Goal: Information Seeking & Learning: Learn about a topic

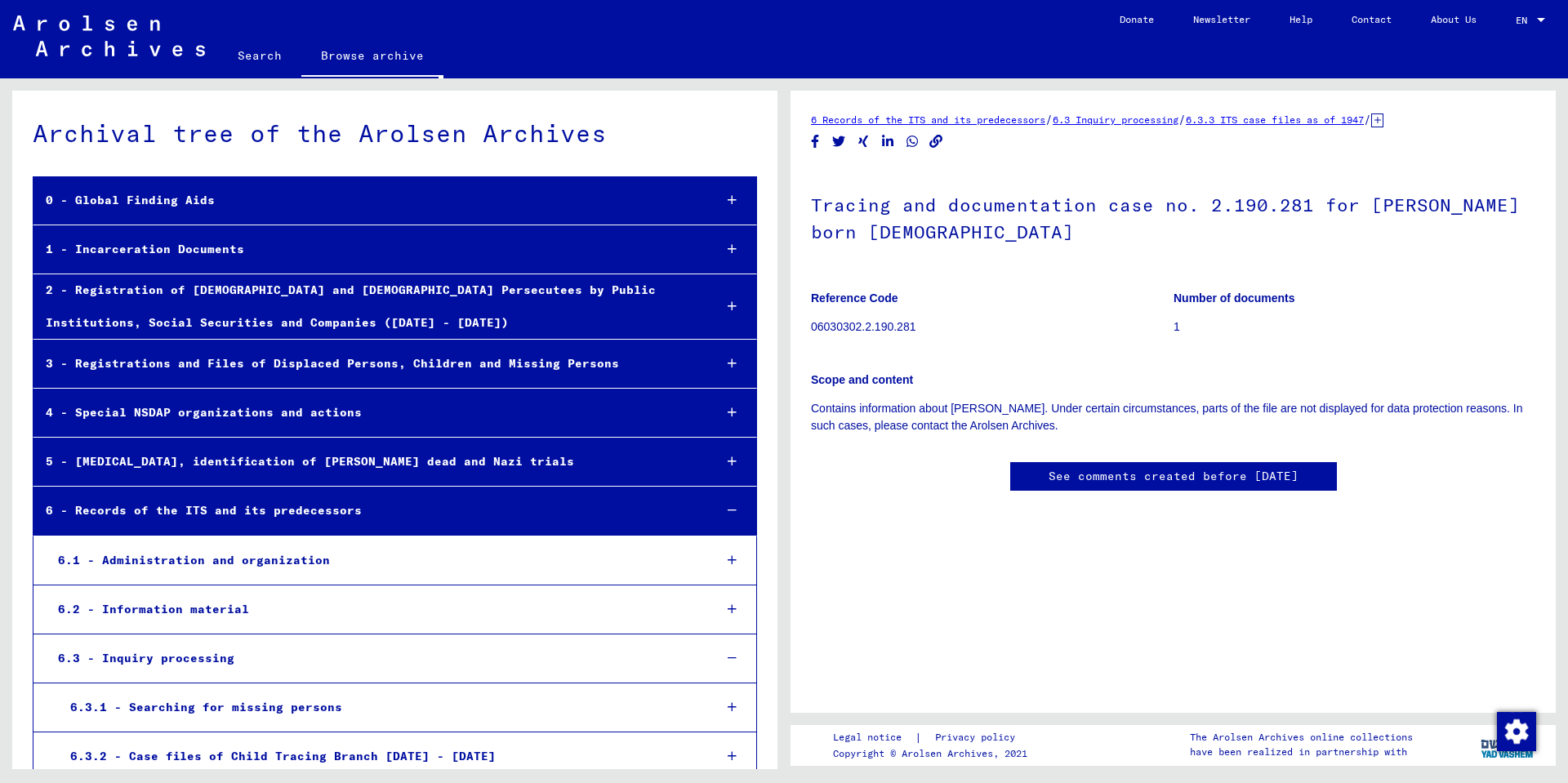
scroll to position [39617, 0]
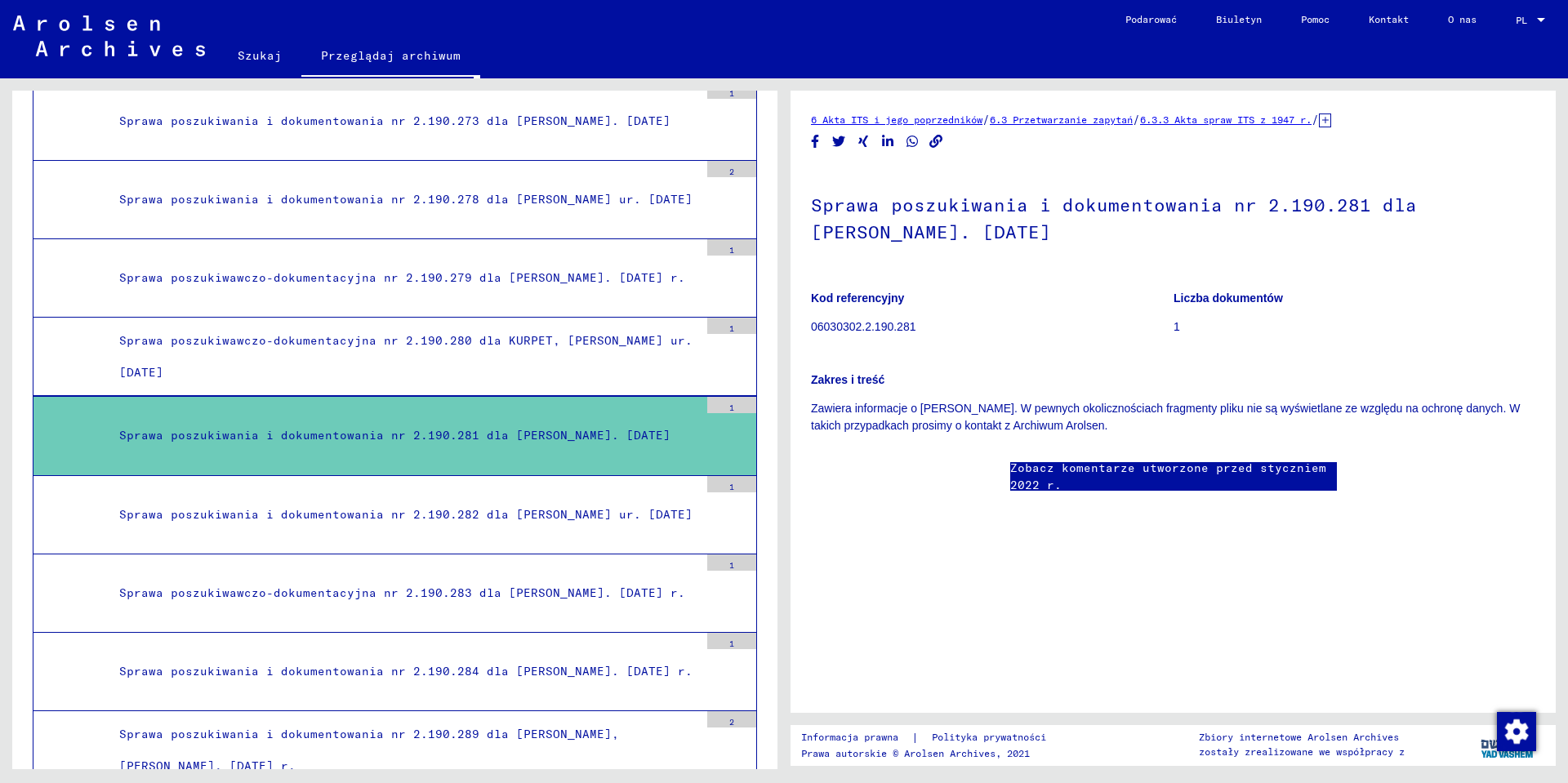
click at [847, 372] on p "Zakres i treść" at bounding box center [1172, 379] width 724 height 17
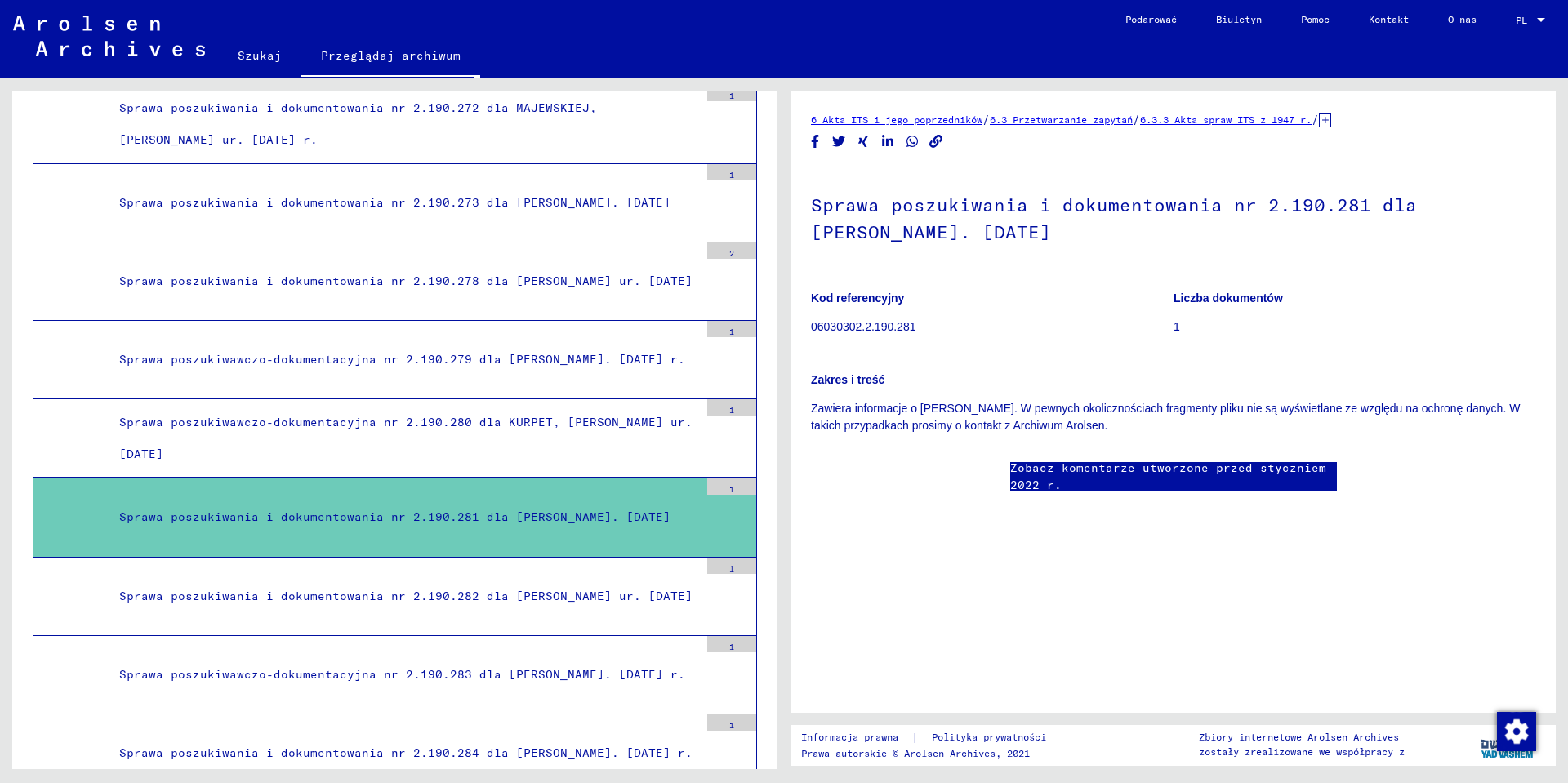
click at [590, 442] on div "Sprawa poszukiwawczo-dokumentacyjna nr 2.190.280 dla KURPET, [PERSON_NAME] ur. …" at bounding box center [403, 438] width 592 height 63
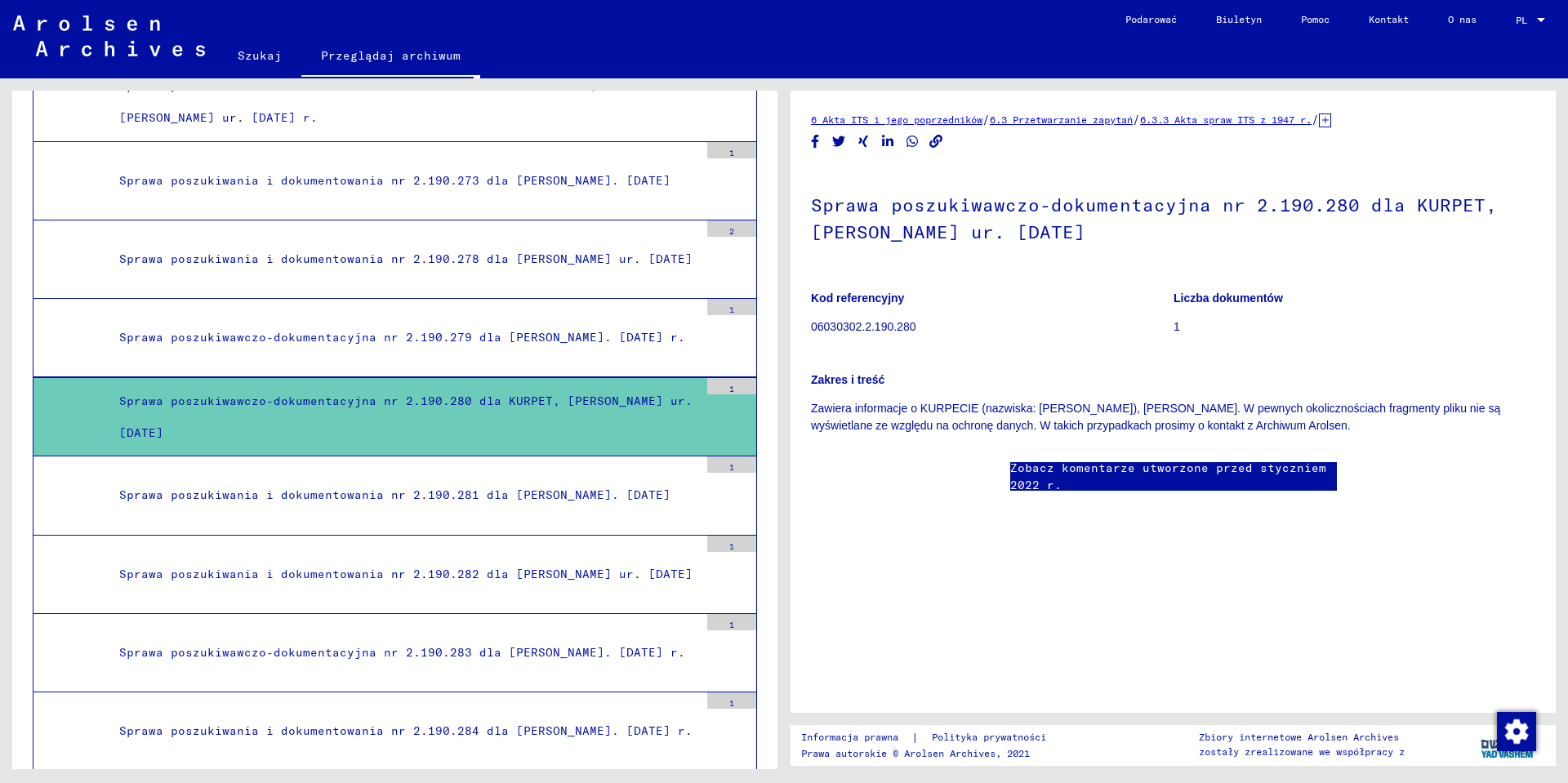
scroll to position [39617, 0]
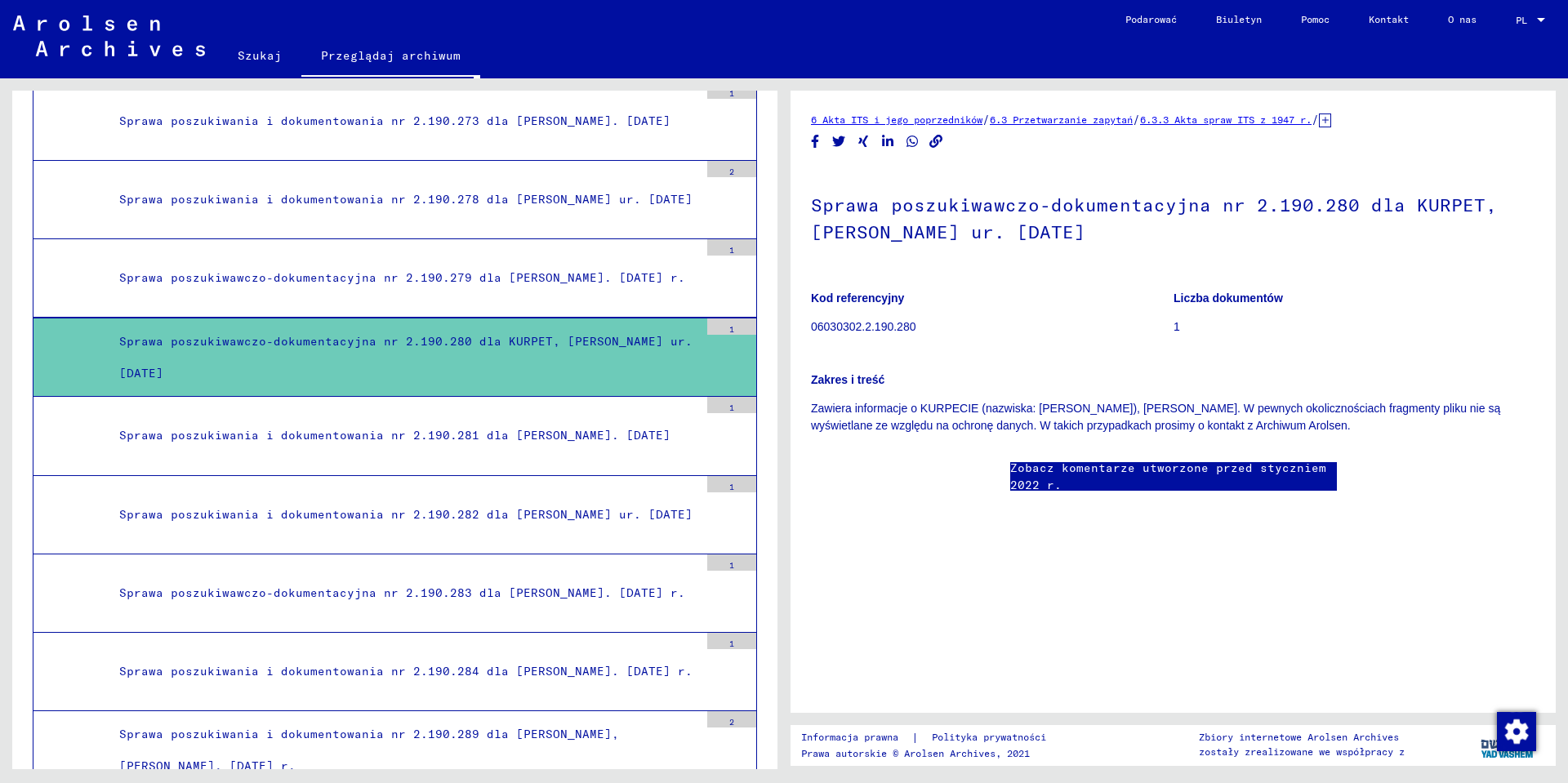
click at [564, 428] on div "Sprawa poszukiwania i dokumentowania nr 2.190.281 dla [PERSON_NAME]. [DATE]" at bounding box center [403, 436] width 592 height 32
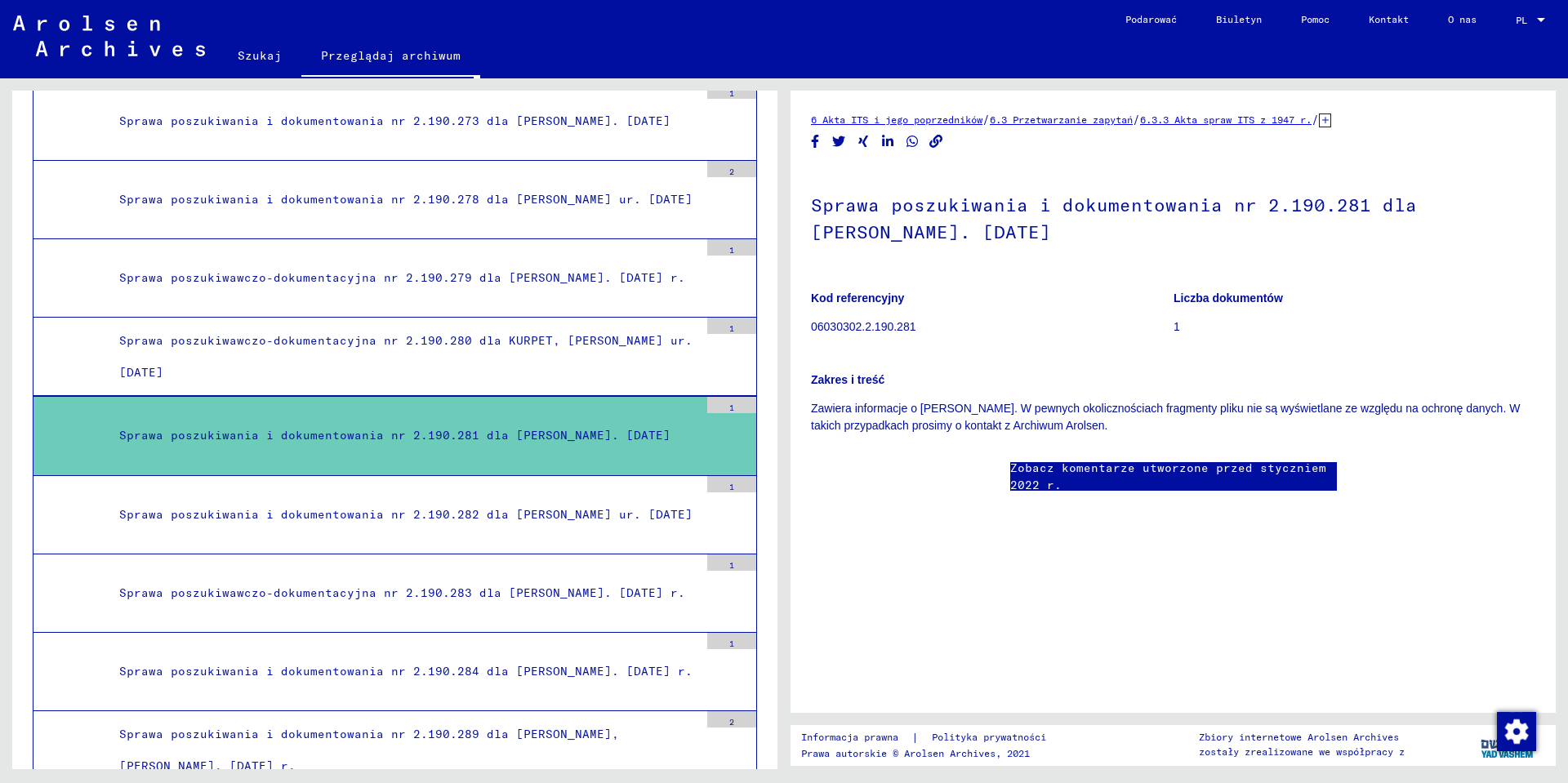
click at [571, 365] on div "Sprawa poszukiwawczo-dokumentacyjna nr 2.190.280 dla KURPET, [PERSON_NAME] ur. …" at bounding box center [403, 356] width 592 height 63
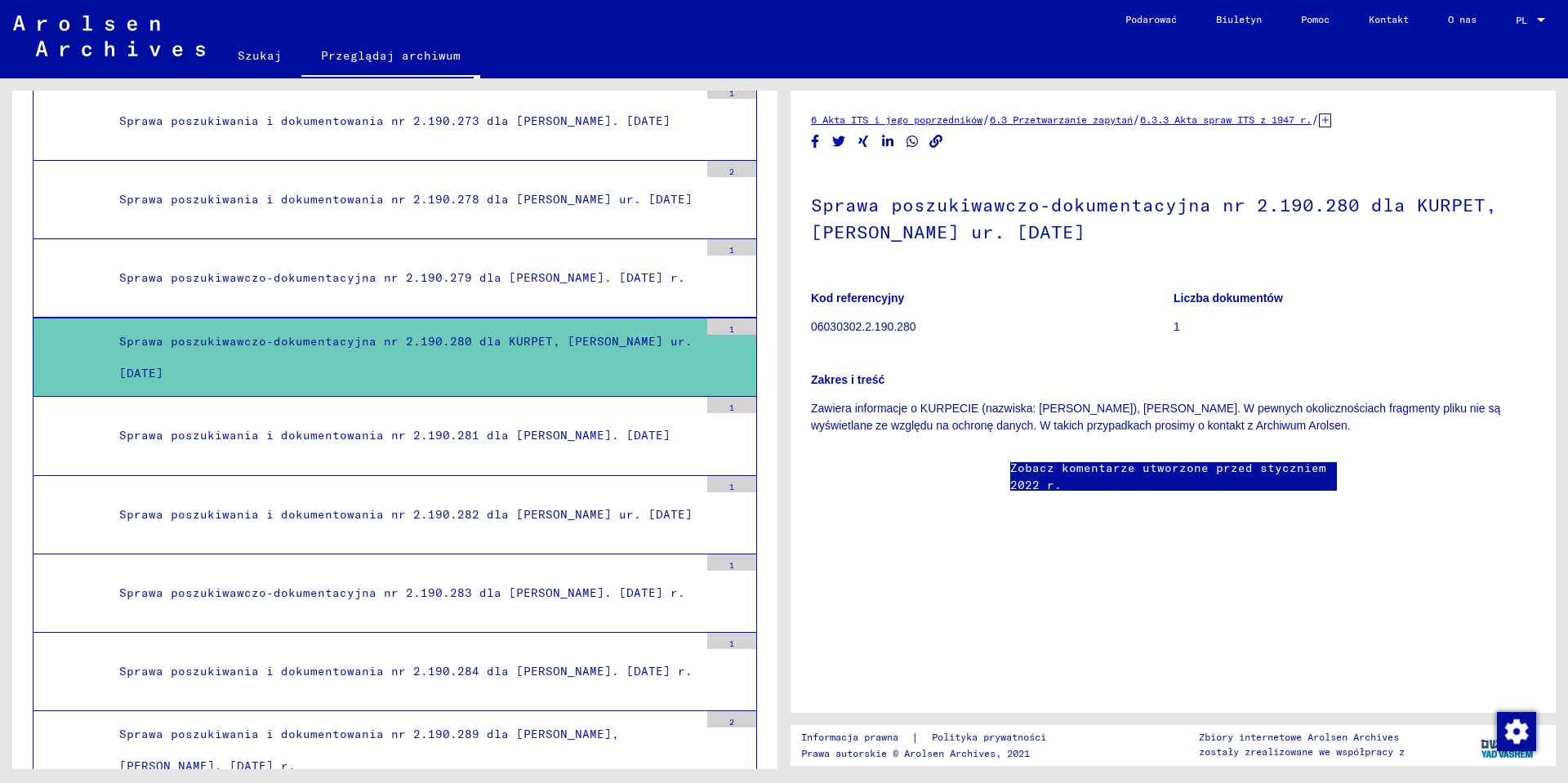
click at [580, 442] on div "Sprawa poszukiwania i dokumentowania nr 2.190.281 dla [PERSON_NAME]. [DATE]" at bounding box center [403, 436] width 592 height 32
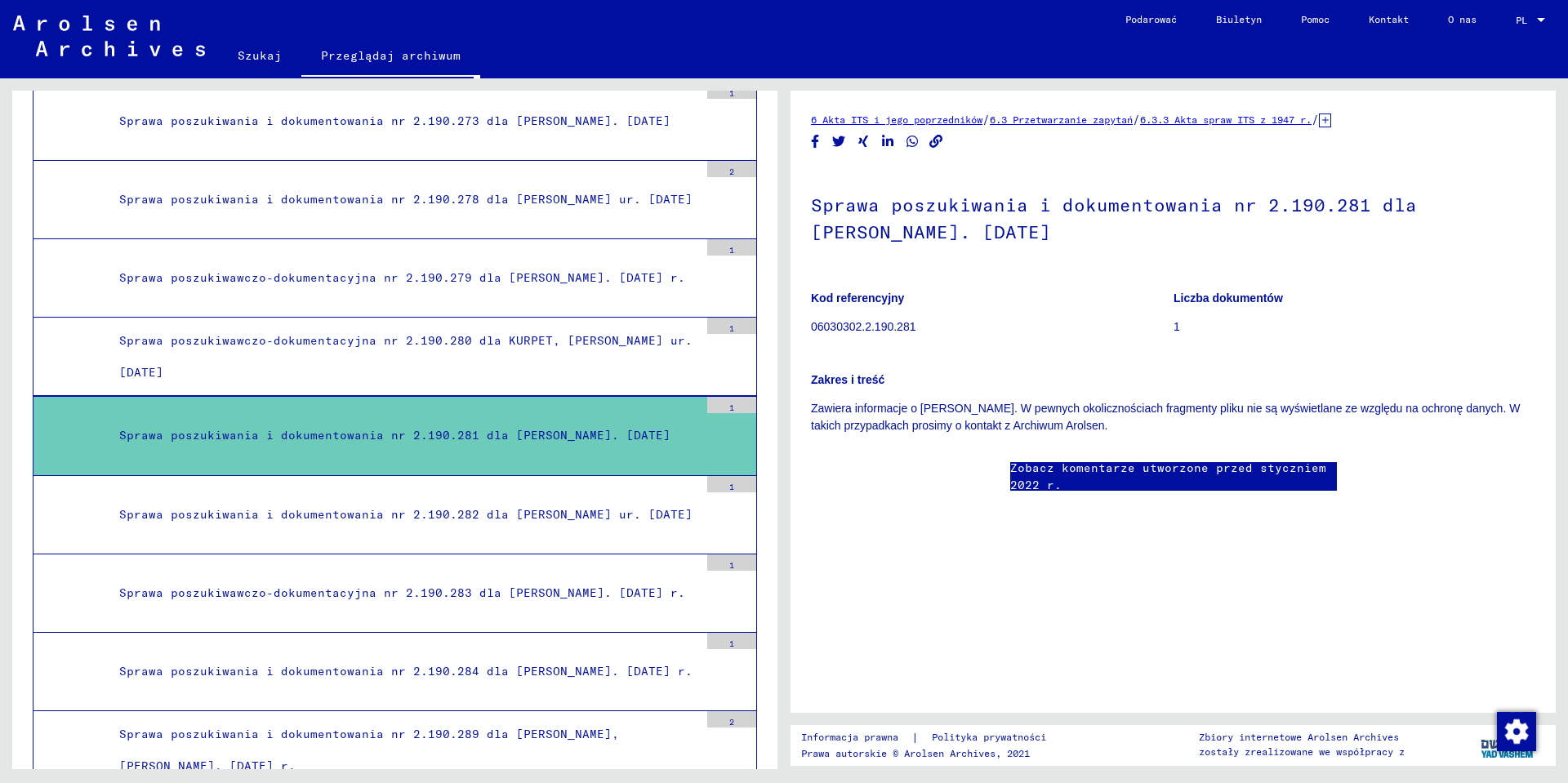
click at [612, 515] on div "Sprawa poszukiwania i dokumentowania nr 2.190.282 dla [PERSON_NAME] ur. [DATE]" at bounding box center [403, 515] width 592 height 32
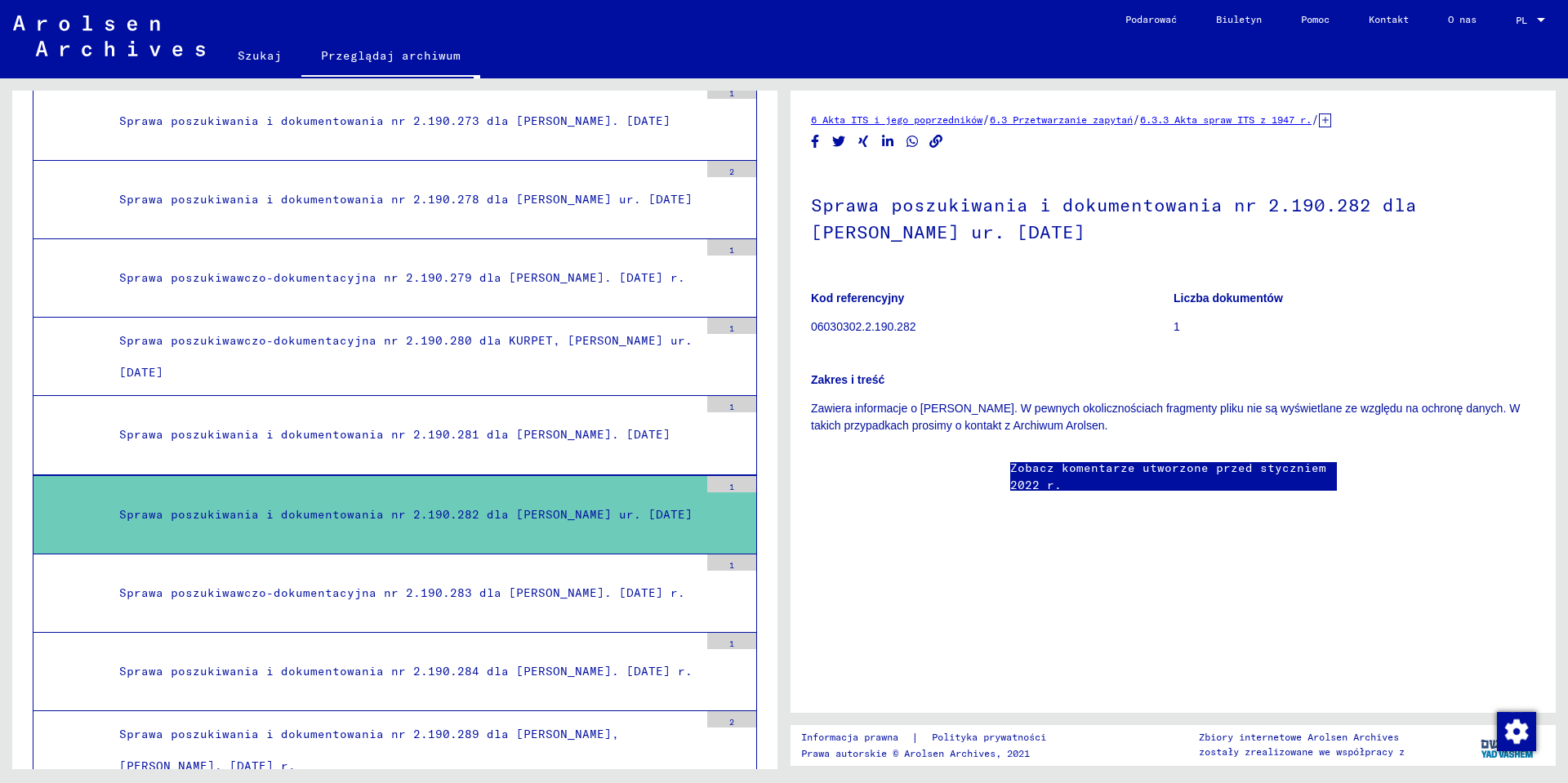
click at [610, 586] on font "Sprawa poszukiwawczo-dokumentacyjna nr 2.190.283 dla [PERSON_NAME]. [DATE] r." at bounding box center [403, 593] width 566 height 14
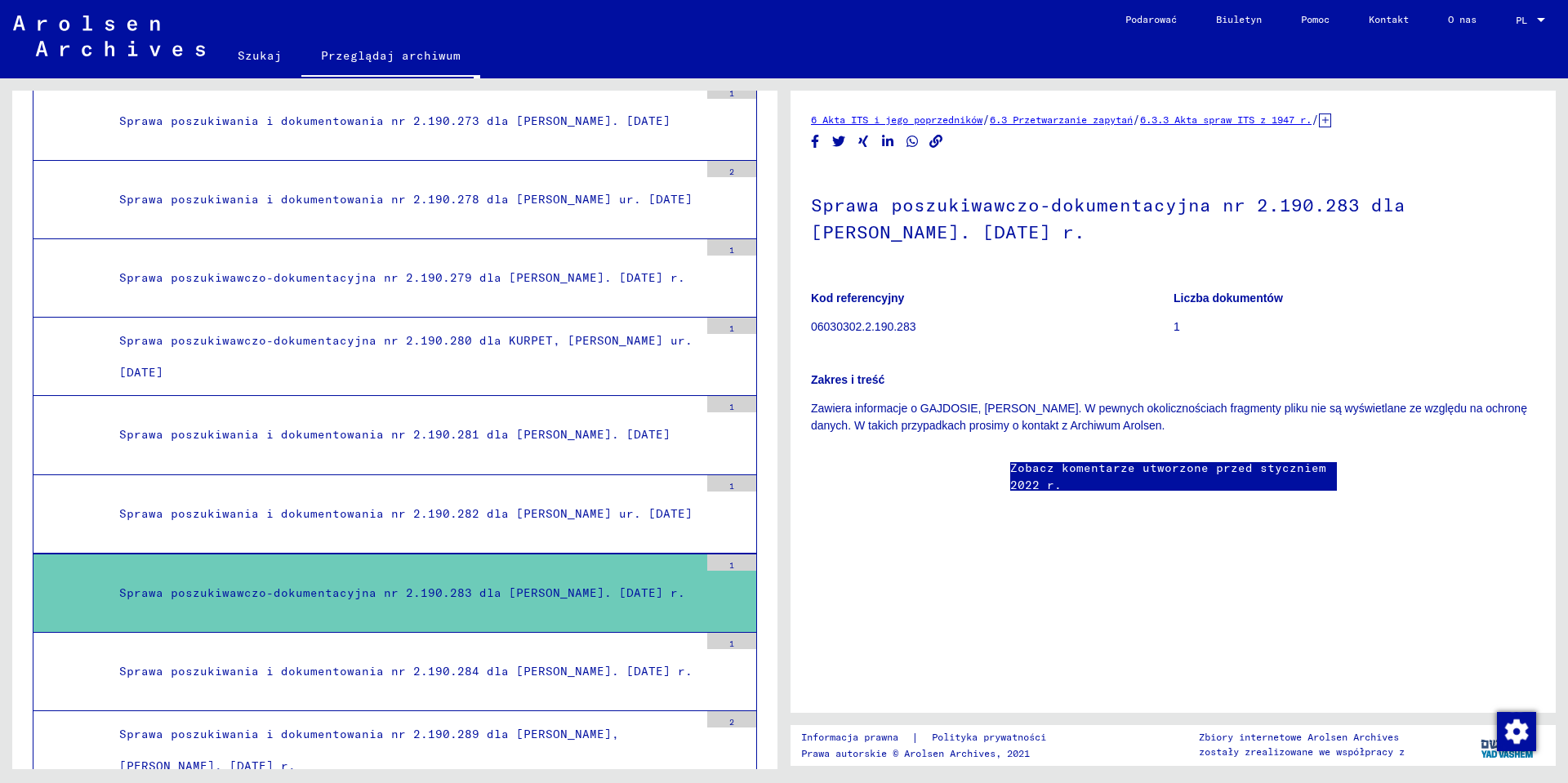
click at [596, 437] on div "Sprawa poszukiwania i dokumentowania nr 2.190.281 dla [PERSON_NAME]. [DATE]" at bounding box center [403, 435] width 592 height 32
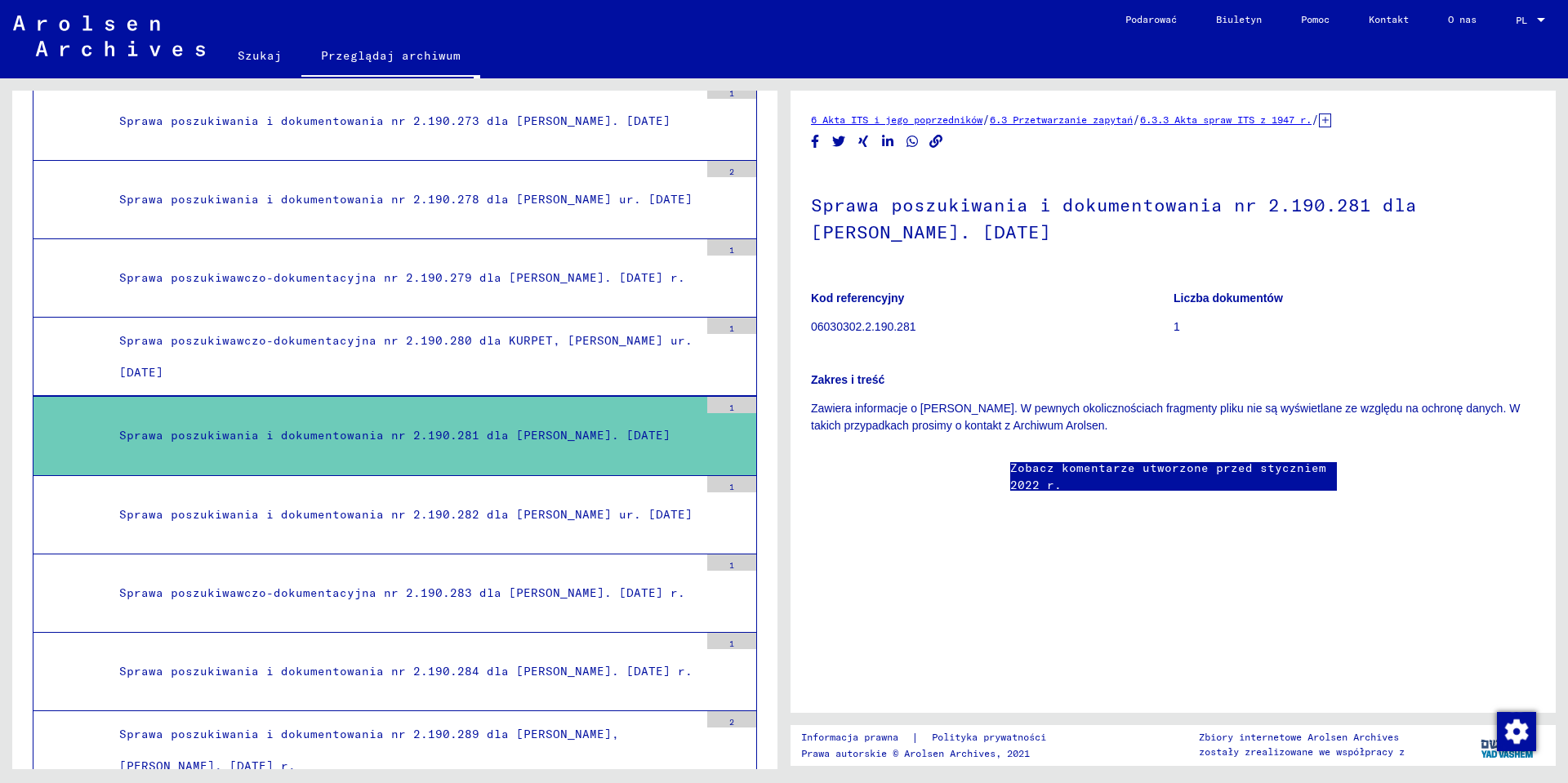
click at [982, 335] on p "06030302.2.190.281" at bounding box center [991, 327] width 362 height 17
click at [862, 328] on font "06030302.2.190.281" at bounding box center [863, 327] width 104 height 13
click at [989, 350] on figure "Kod referencyjny 06030302.2.190.281" at bounding box center [991, 315] width 362 height 73
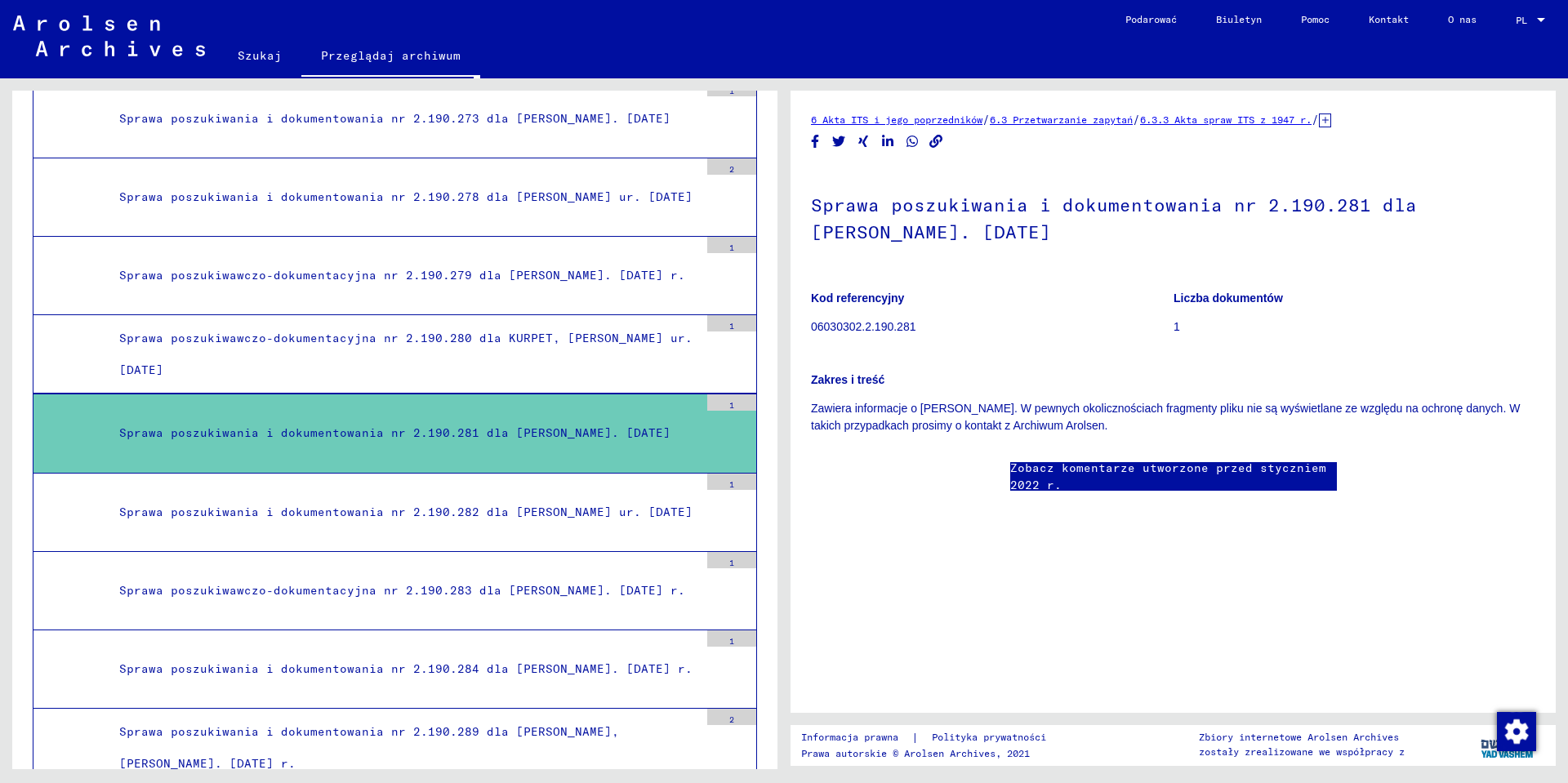
scroll to position [39617, 0]
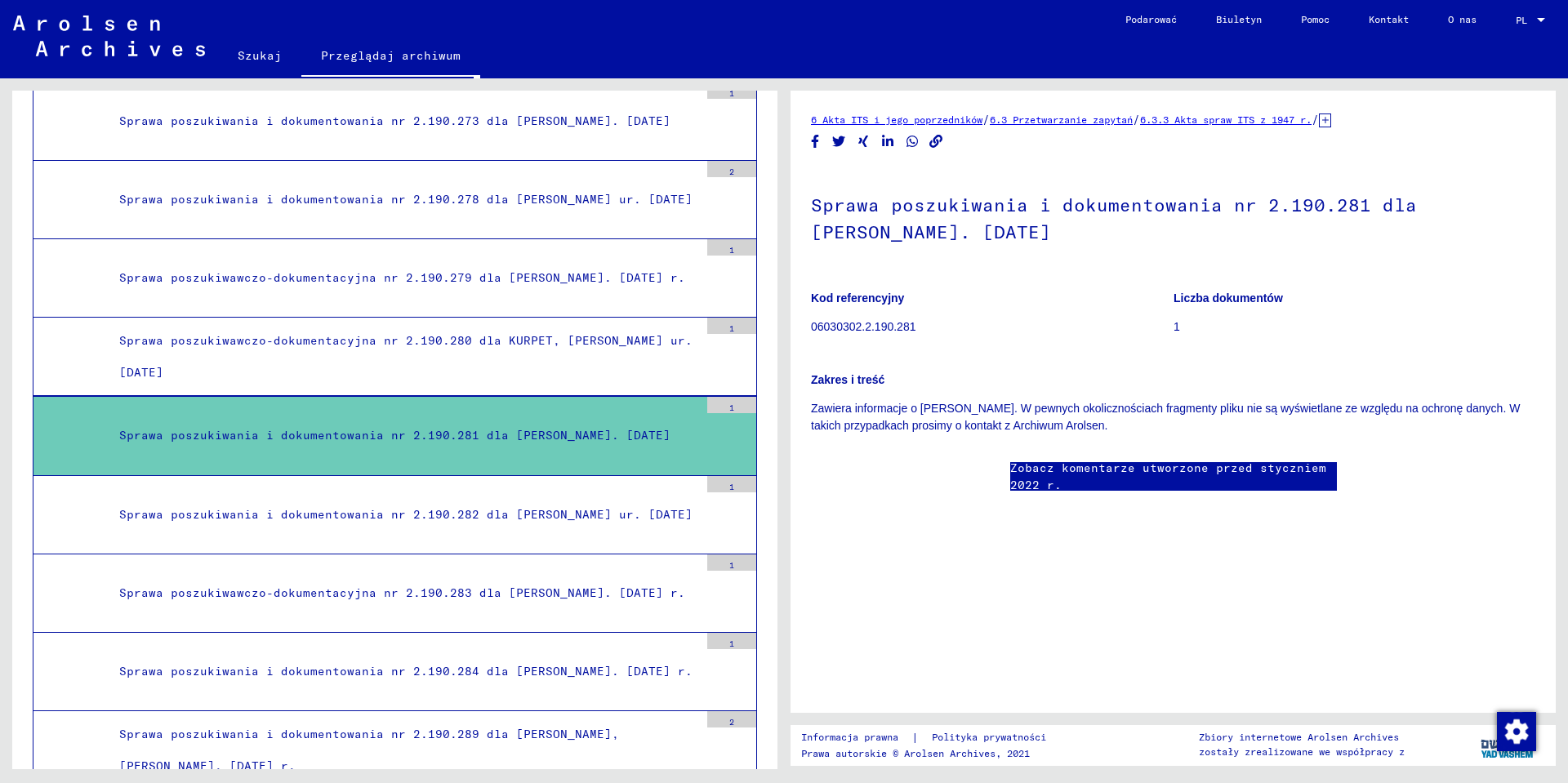
click at [1346, 230] on h1 "Sprawa poszukiwania i dokumentowania nr 2.190.281 dla [PERSON_NAME]. [DATE]" at bounding box center [1172, 217] width 724 height 99
click at [1331, 120] on icon at bounding box center [1325, 121] width 13 height 14
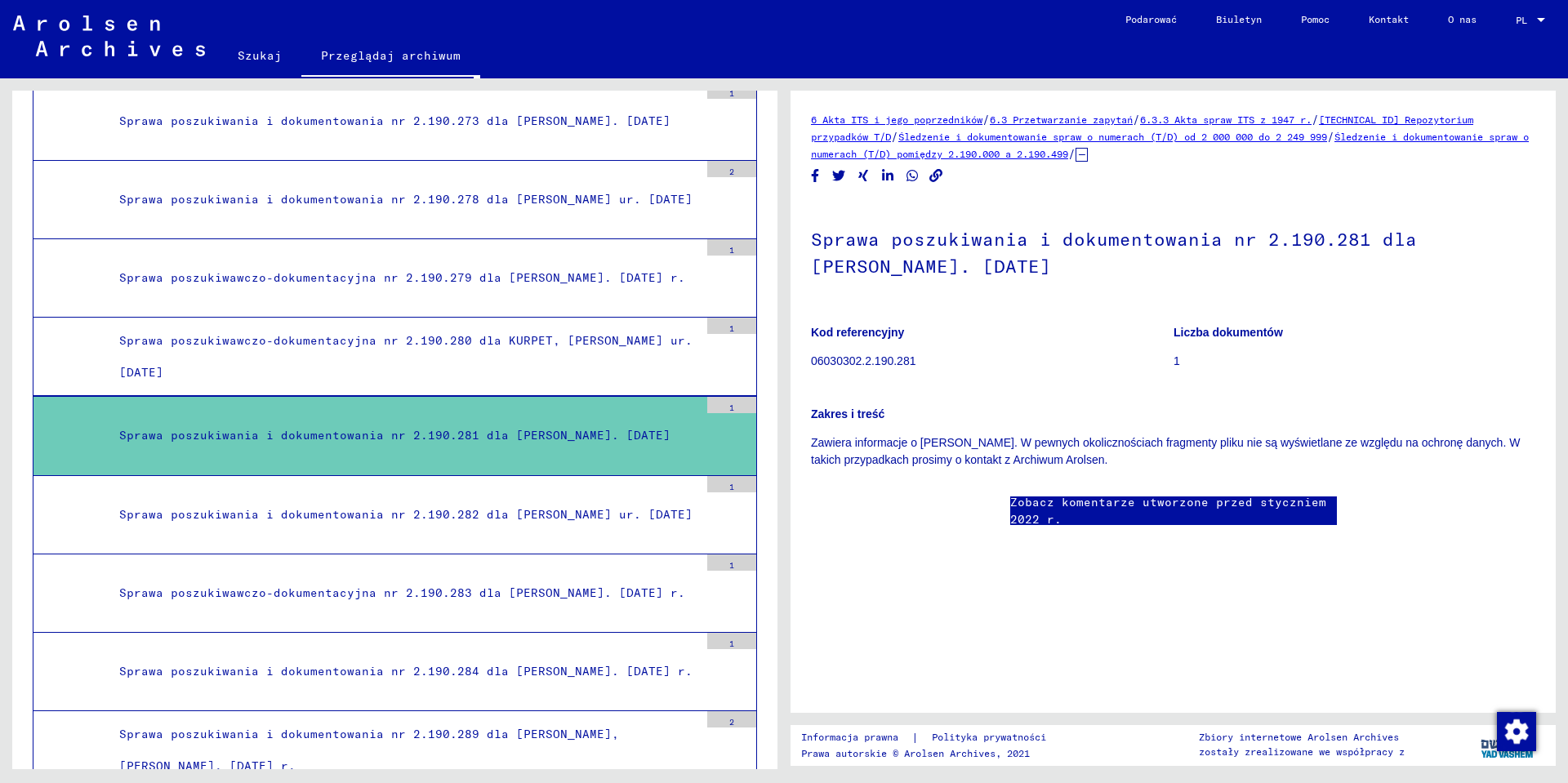
click at [1156, 154] on font "Śledzenie i dokumentowanie spraw o numerach (T/D) pomiędzy 2.190.000 a 2.190.499" at bounding box center [1170, 145] width 718 height 29
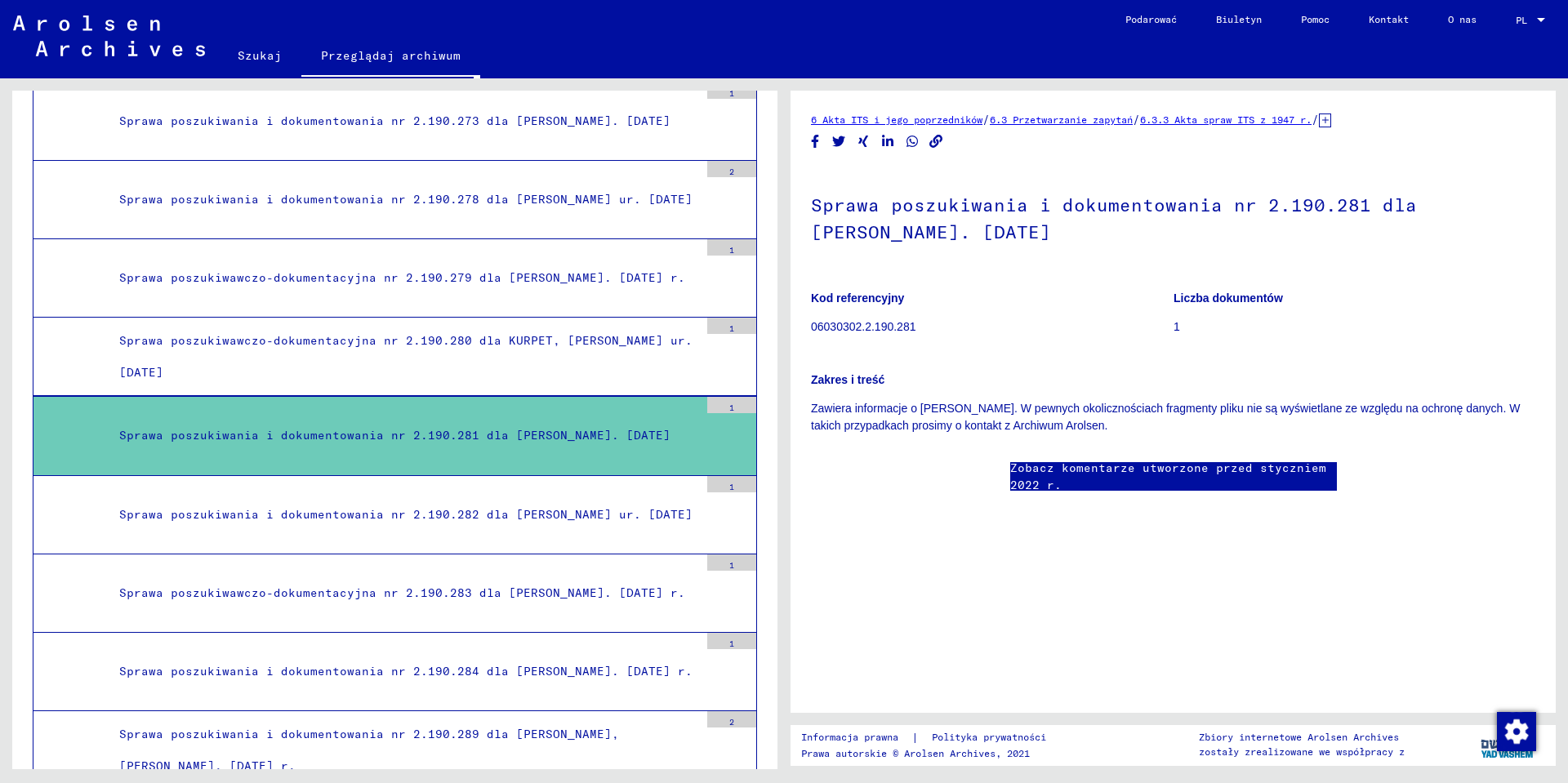
click at [1331, 122] on icon at bounding box center [1325, 121] width 13 height 14
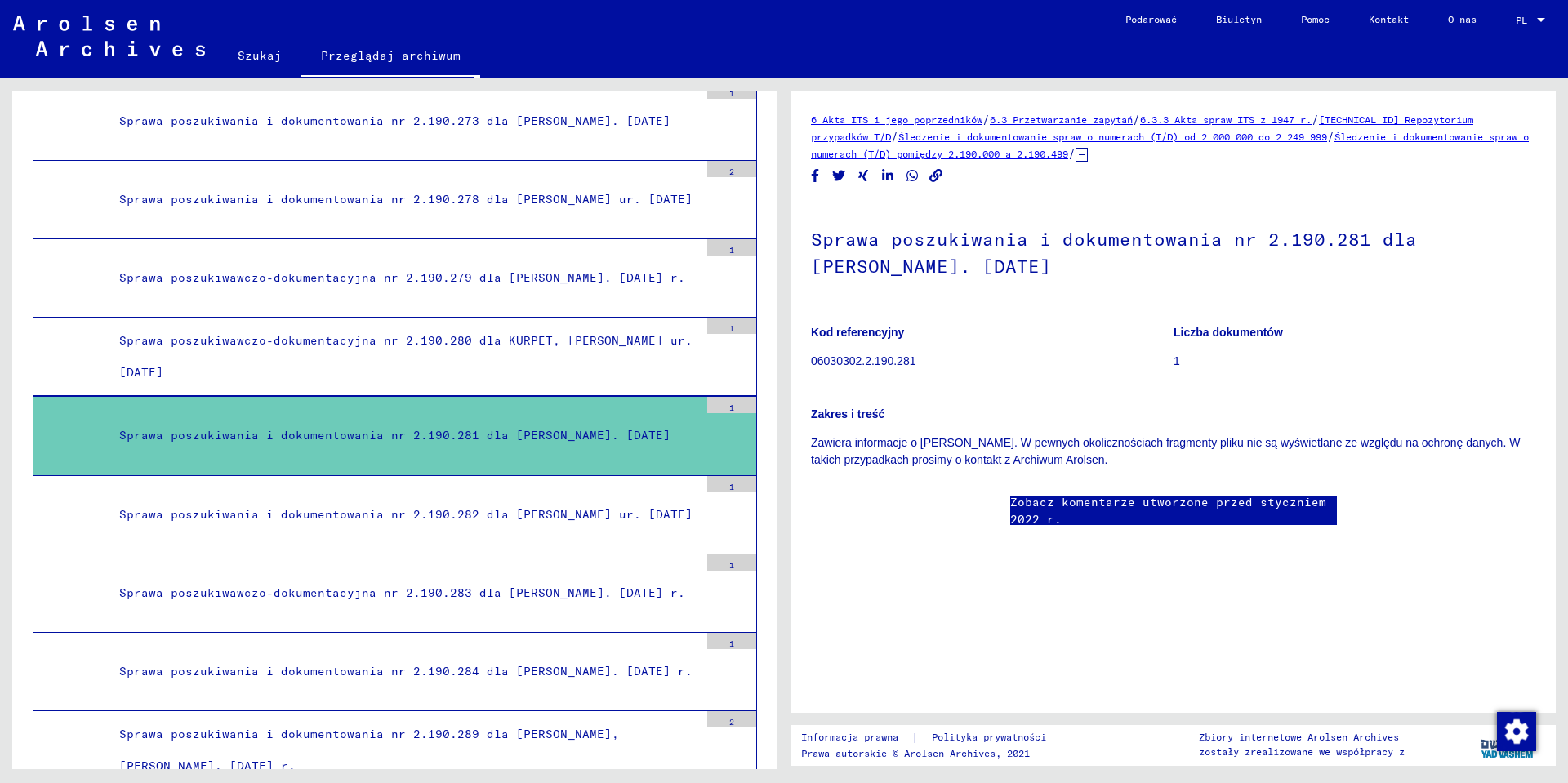
click at [1276, 138] on font "Śledzenie i dokumentowanie spraw o numerach (T/D) od 2 000 000 do 2 249 999" at bounding box center [1113, 137] width 429 height 12
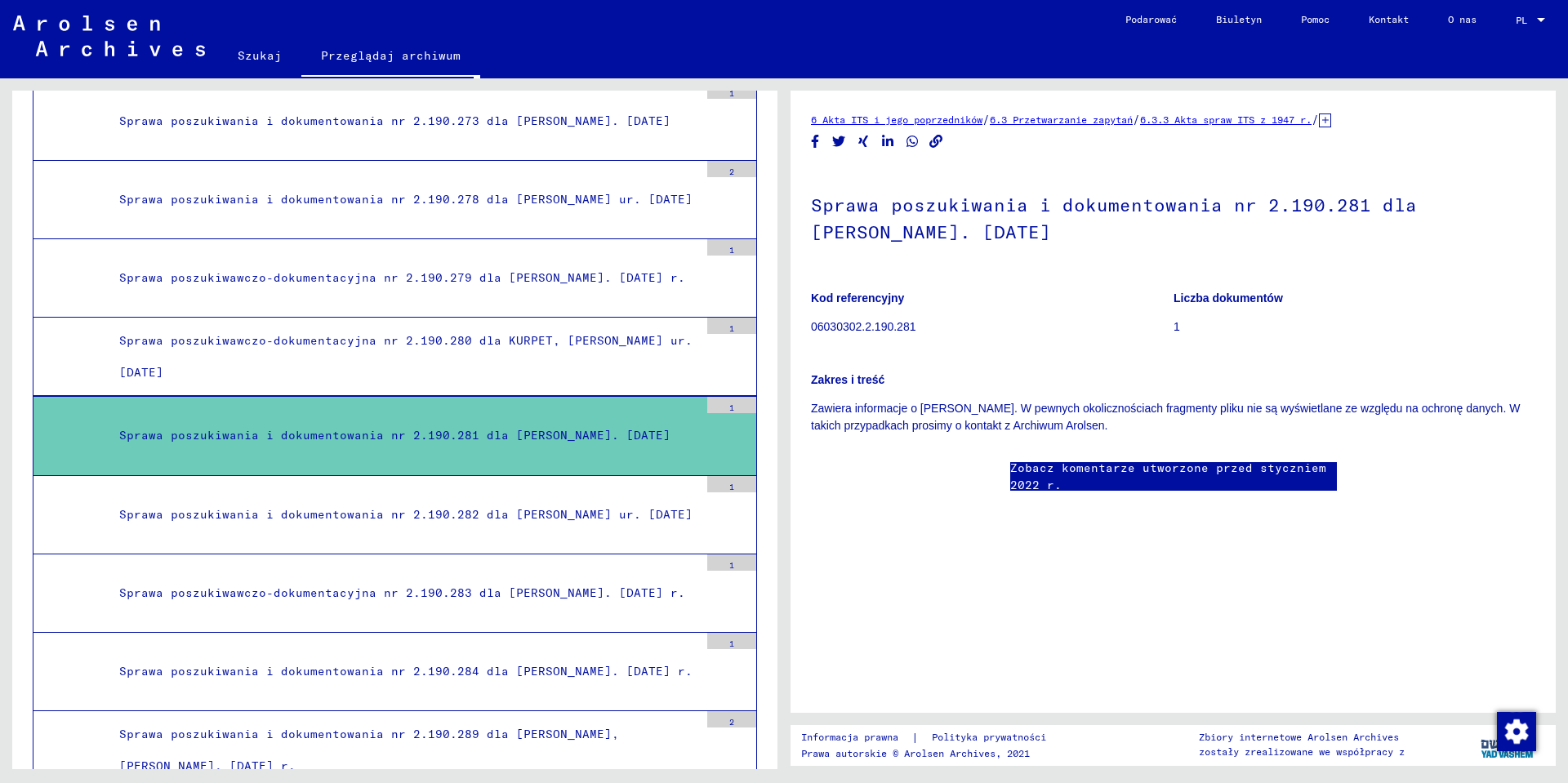
click at [1331, 118] on icon at bounding box center [1325, 121] width 13 height 14
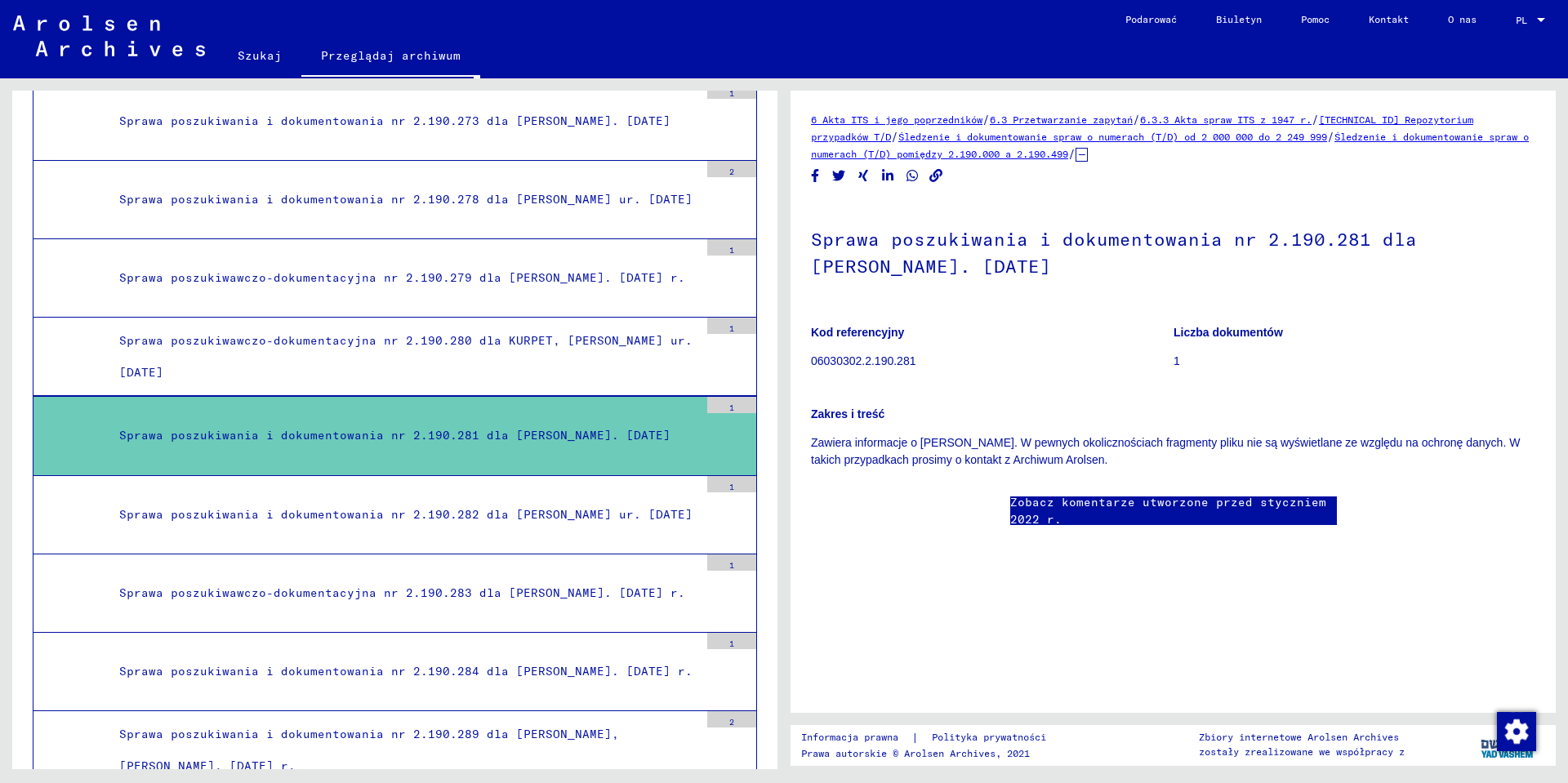
click at [1430, 120] on font "[TECHNICAL_ID] Repozytorium przypadków T/D" at bounding box center [1142, 128] width 663 height 29
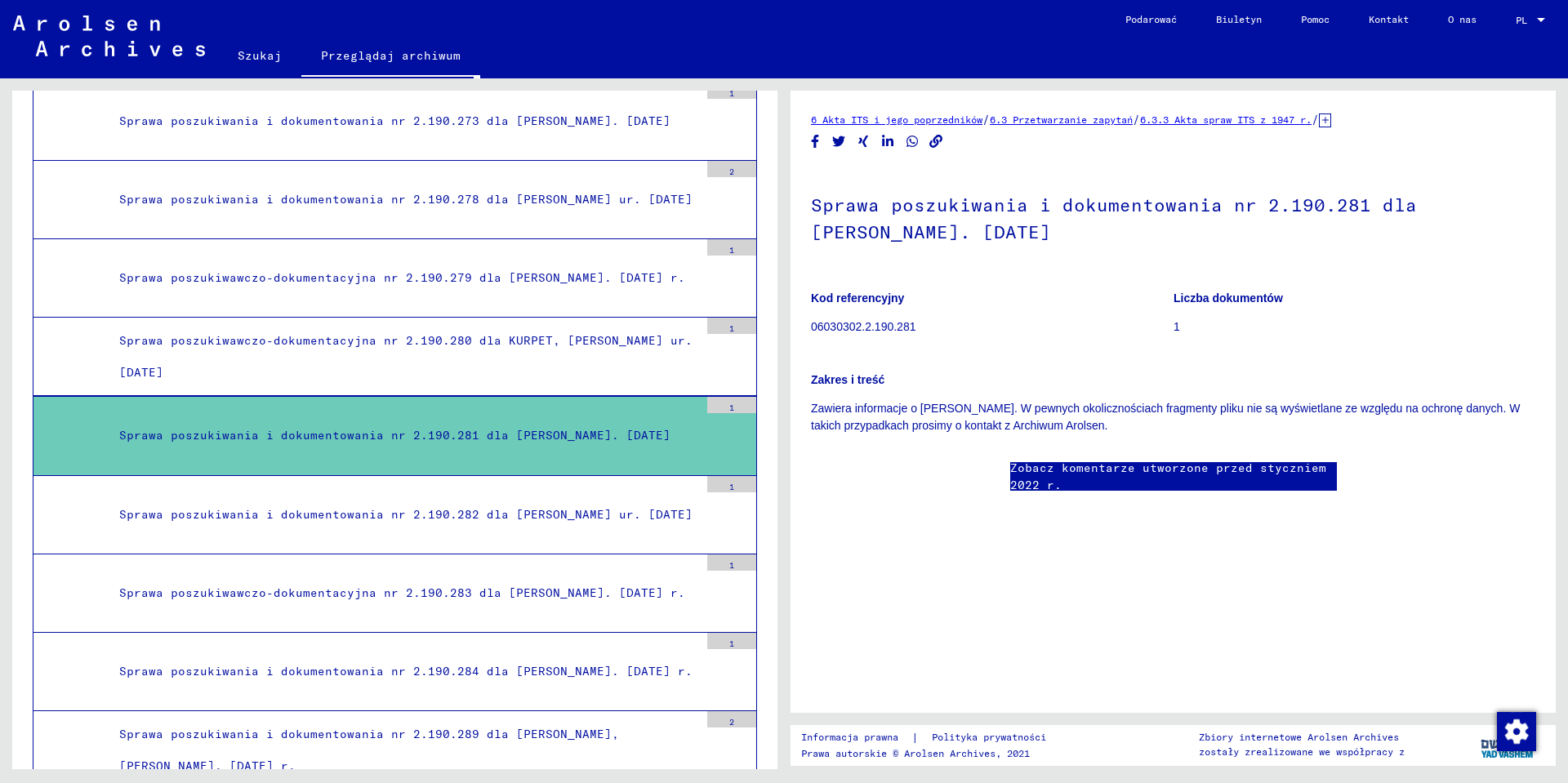
click at [1319, 119] on font "/" at bounding box center [1315, 119] width 7 height 14
click at [1331, 117] on icon at bounding box center [1325, 121] width 13 height 14
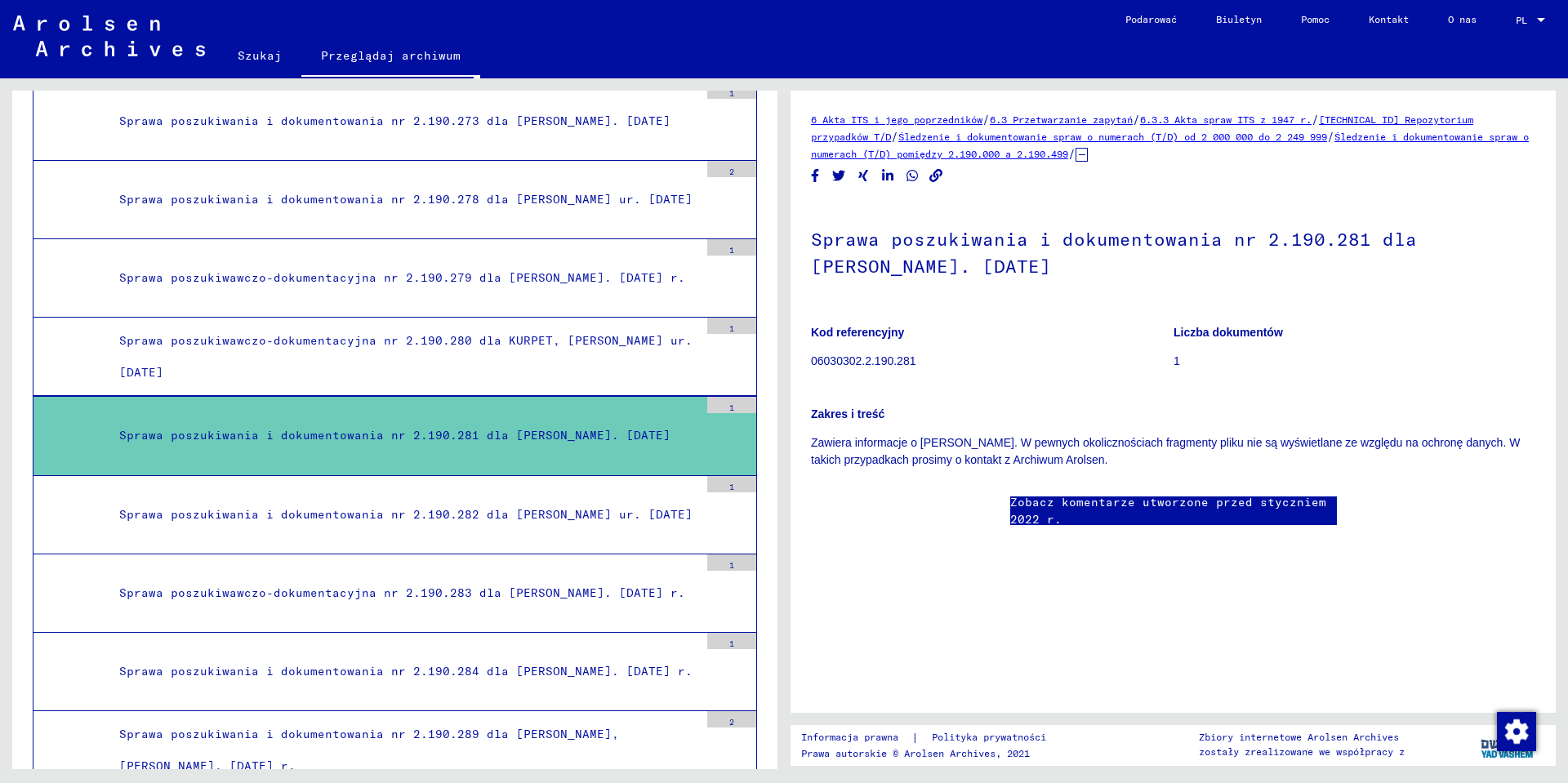
click at [1312, 120] on font "6.3.3 Akta spraw ITS z 1947 r." at bounding box center [1226, 120] width 171 height 12
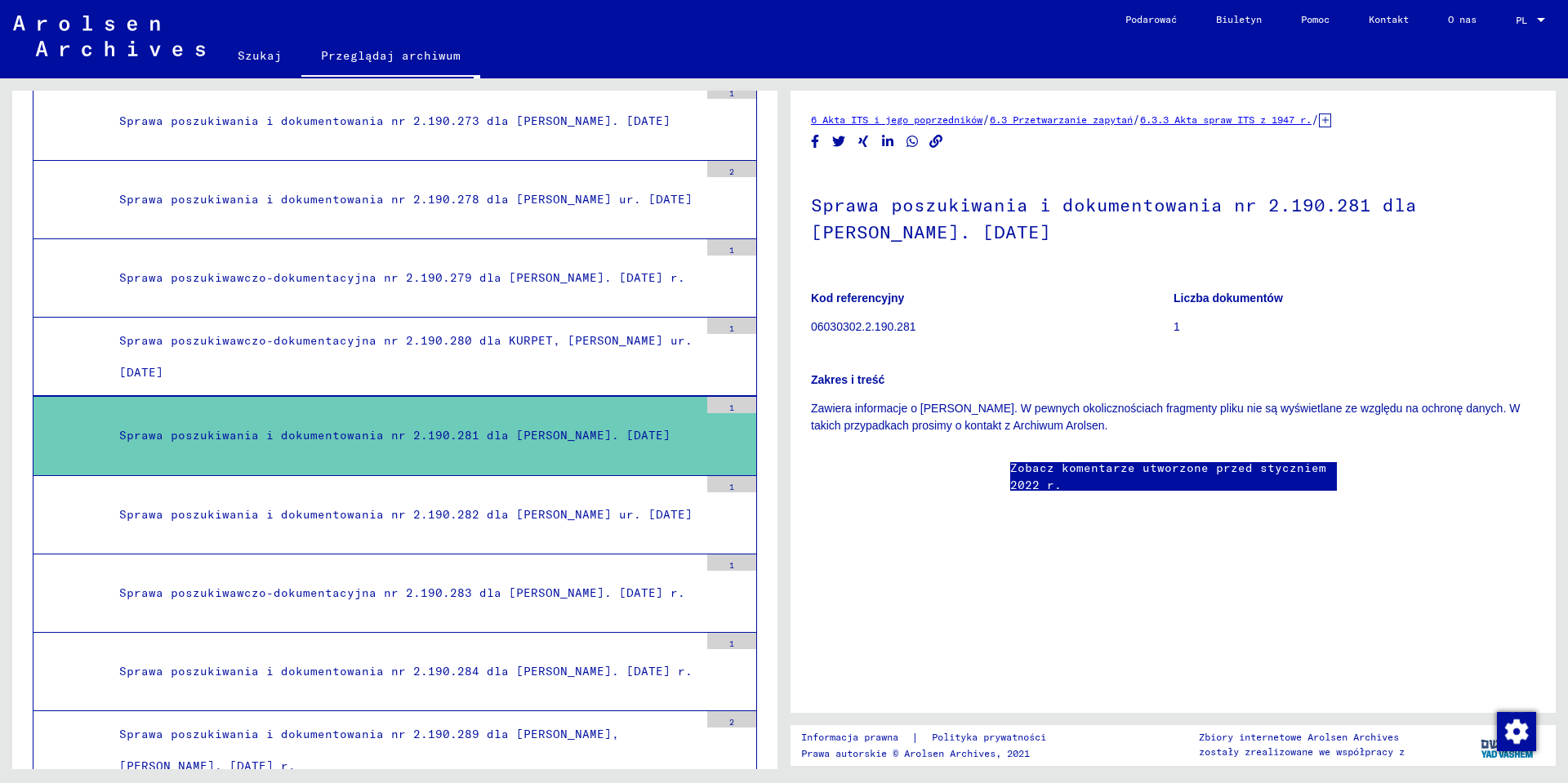
click at [1331, 119] on icon at bounding box center [1325, 121] width 13 height 14
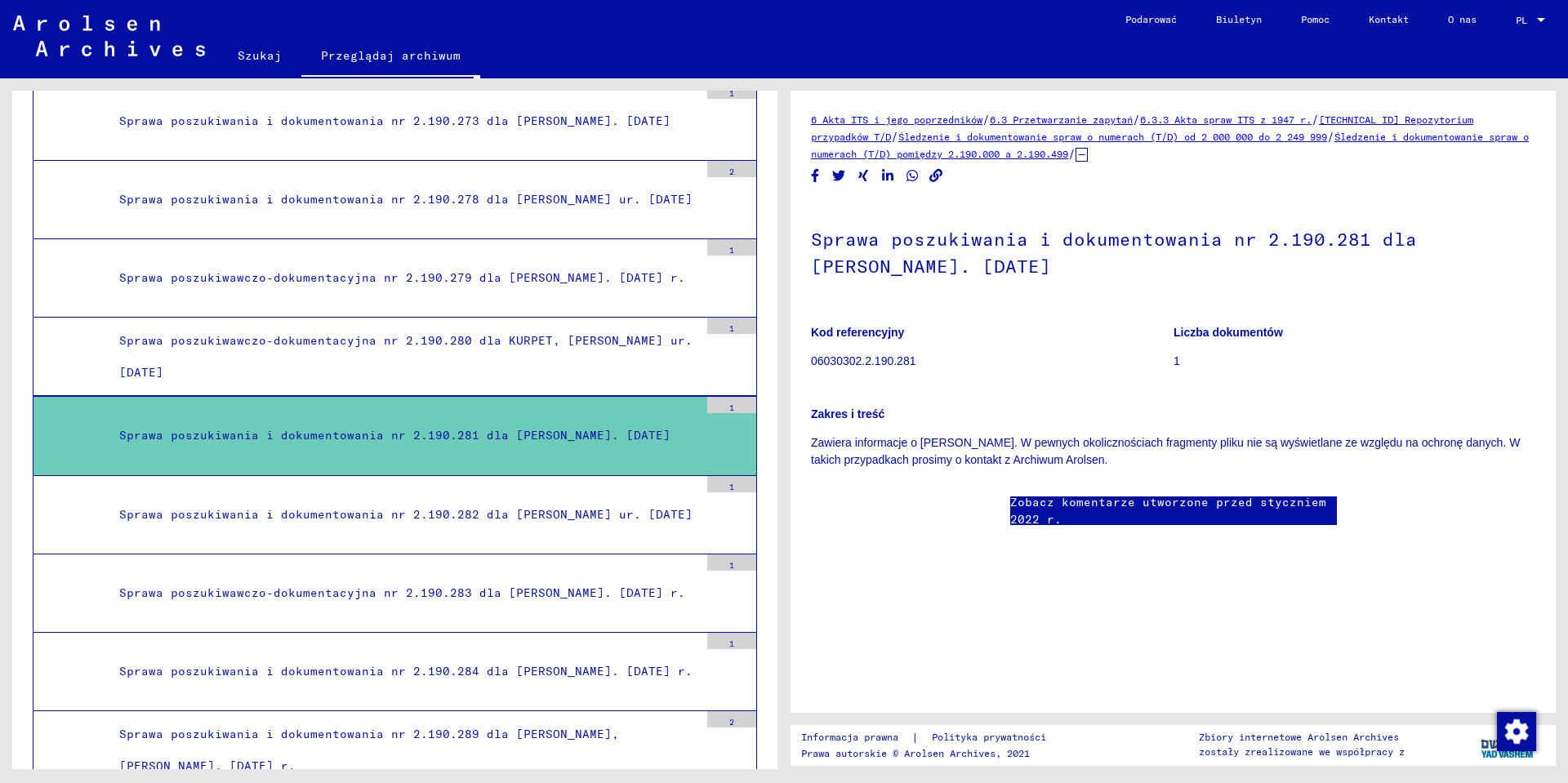
click at [1150, 112] on div "6 Akta ITS i jego poprzedników / 6.3 Przetwarzanie zapytań / 6.3.3 Akta spraw I…" at bounding box center [1172, 137] width 724 height 52
click at [1133, 116] on font "6.3 Przetwarzanie zapytań" at bounding box center [1062, 120] width 143 height 12
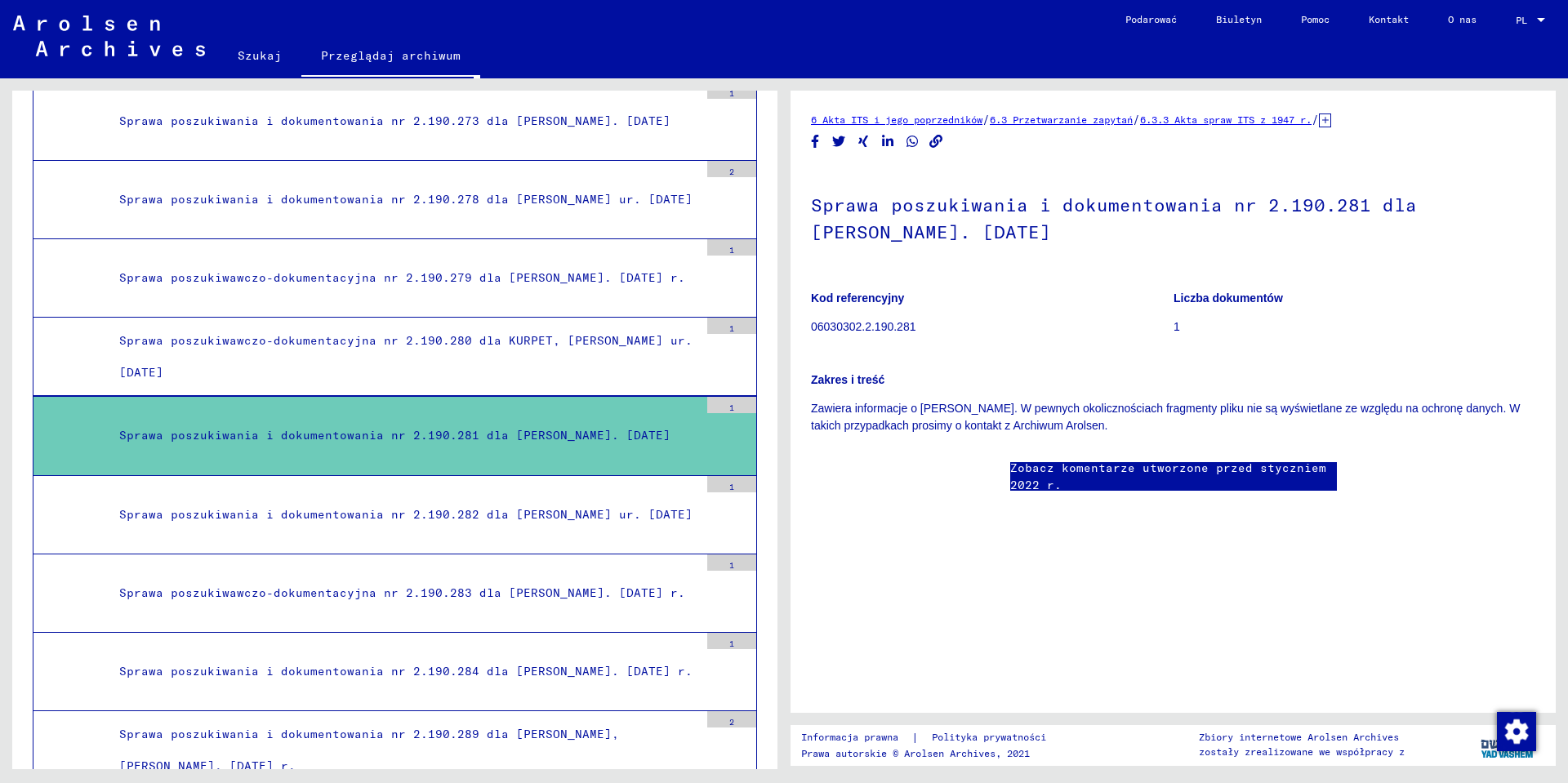
click at [1202, 321] on p "1" at bounding box center [1354, 327] width 362 height 17
click at [875, 321] on font "06030302.2.190.281" at bounding box center [863, 327] width 104 height 13
copy font "06030302.2.190.281"
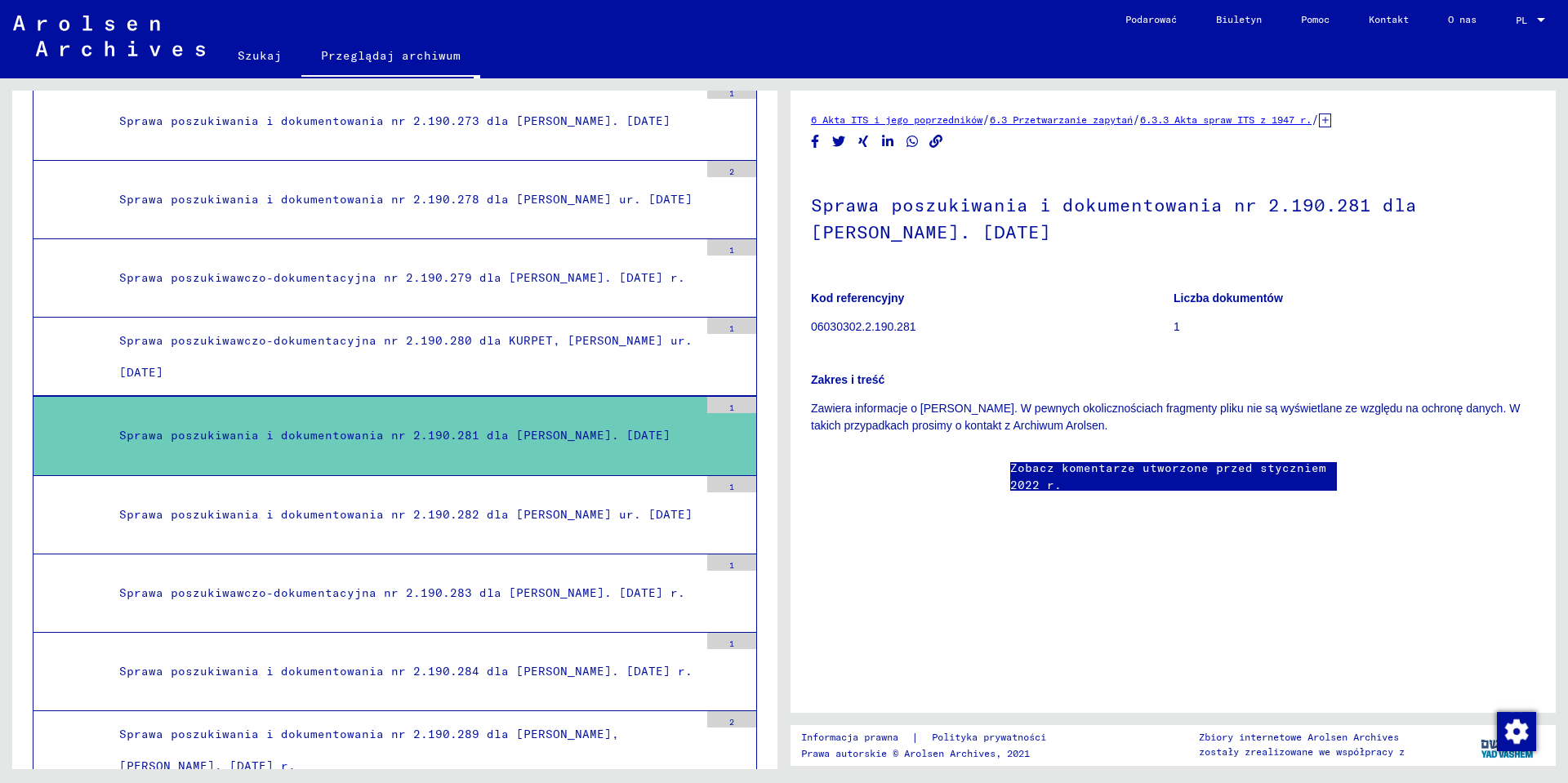
click at [978, 361] on div "Zakres i treść Zawiera informacje o [PERSON_NAME]. W pewnych okolicznościach fr…" at bounding box center [1172, 393] width 724 height 82
click at [488, 370] on div "Sprawa poszukiwawczo-dokumentacyjna nr 2.190.280 dla KURPET, [PERSON_NAME] ur. …" at bounding box center [403, 356] width 592 height 63
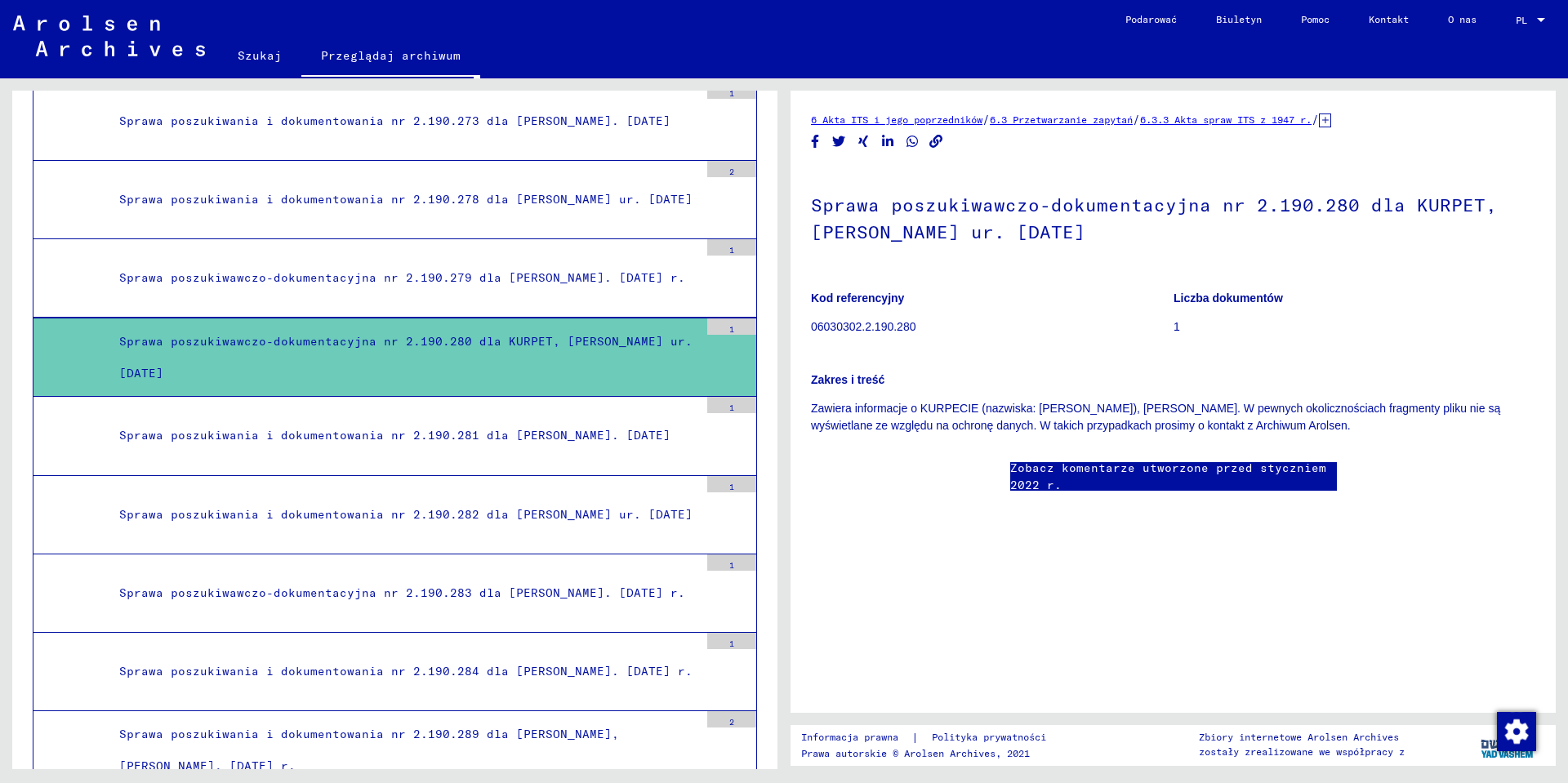
click at [494, 436] on div "Sprawa poszukiwania i dokumentowania nr 2.190.281 dla [PERSON_NAME]. [DATE]" at bounding box center [403, 436] width 592 height 32
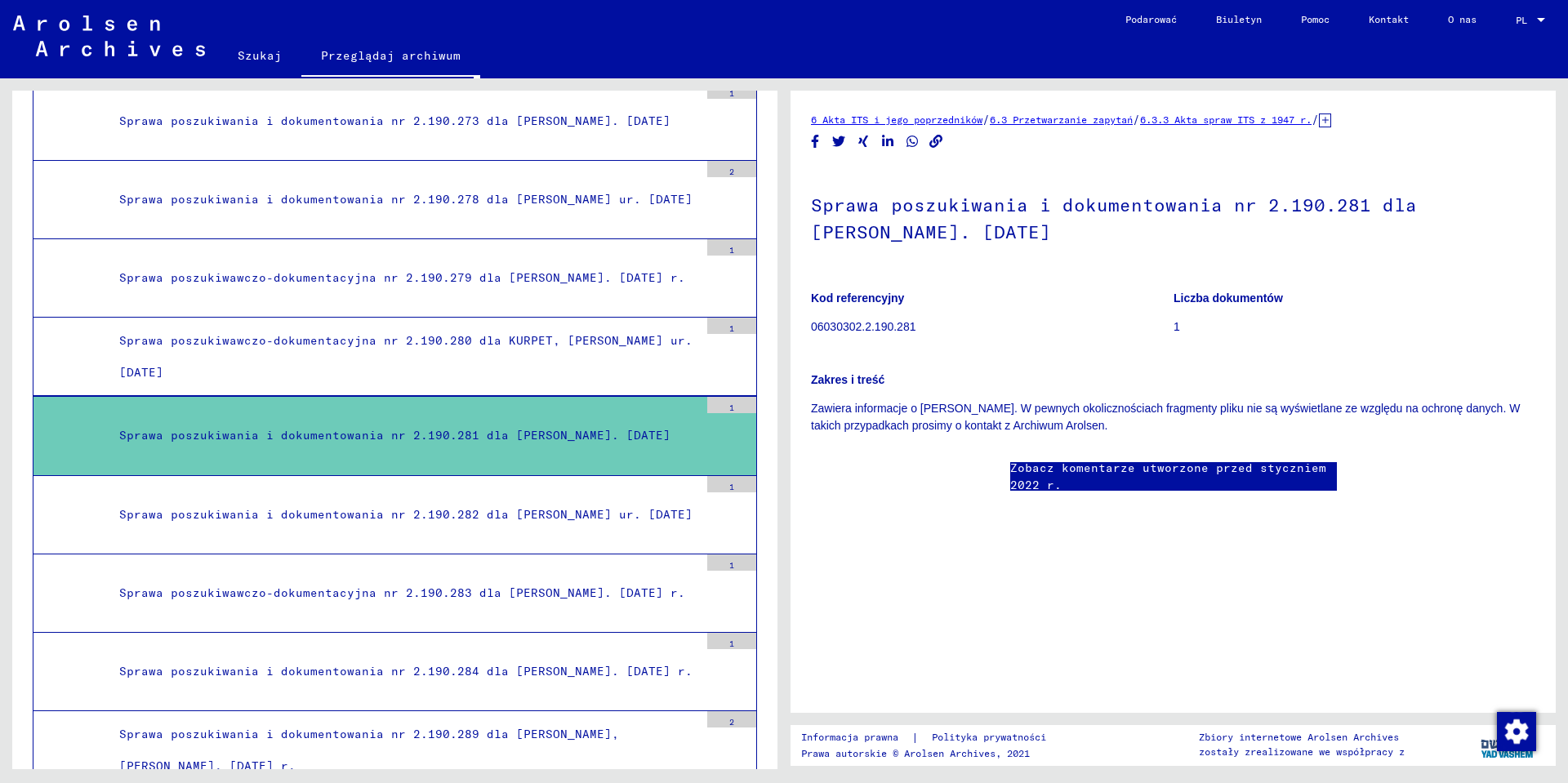
click at [1113, 479] on link "Zobacz komentarze utworzone przed styczniem 2022 r." at bounding box center [1174, 477] width 327 height 34
click at [553, 515] on div "Sprawa poszukiwania i dokumentowania nr 2.190.282 dla [PERSON_NAME] ur. [DATE]" at bounding box center [403, 515] width 592 height 32
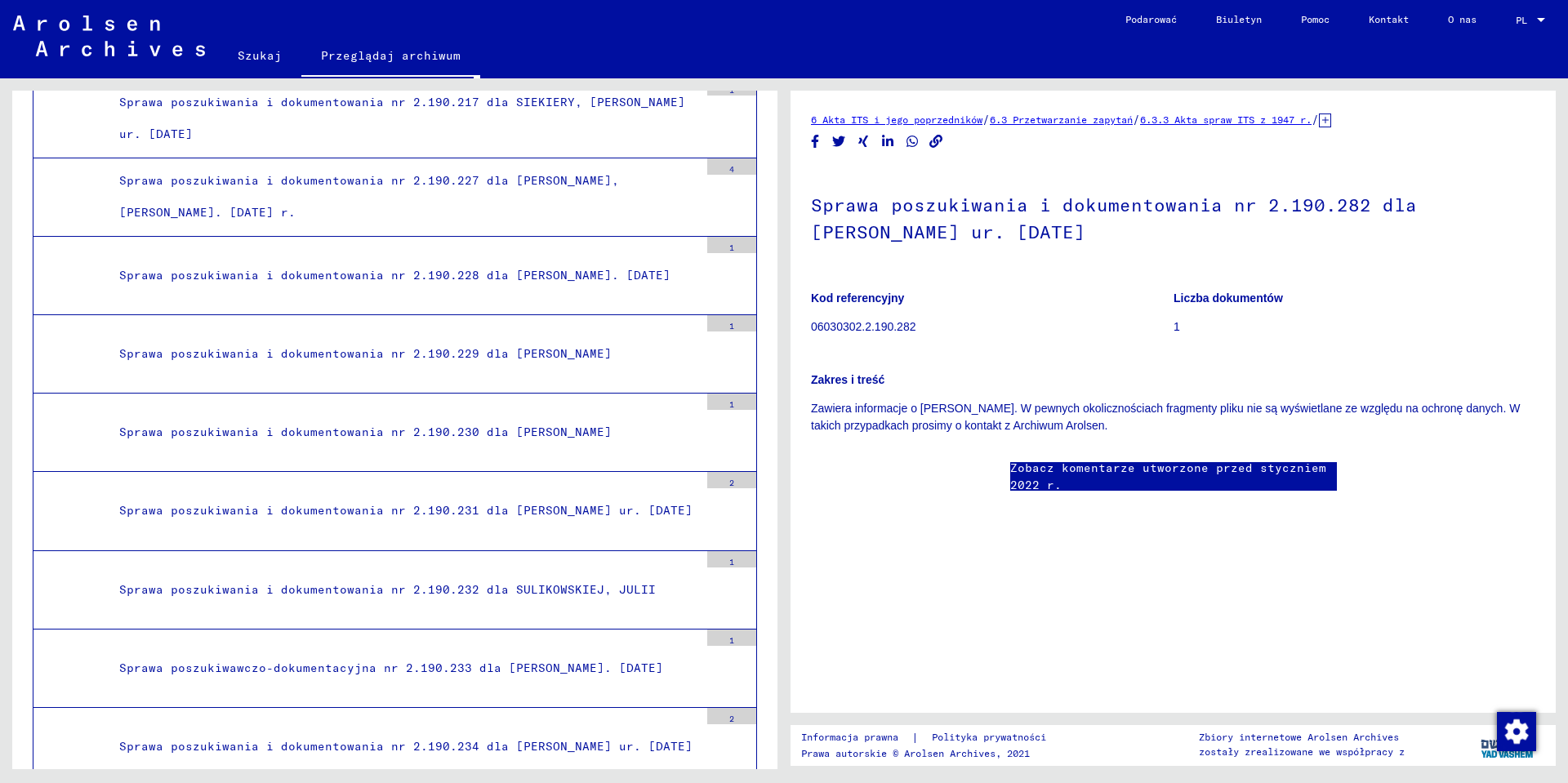
scroll to position [37004, 0]
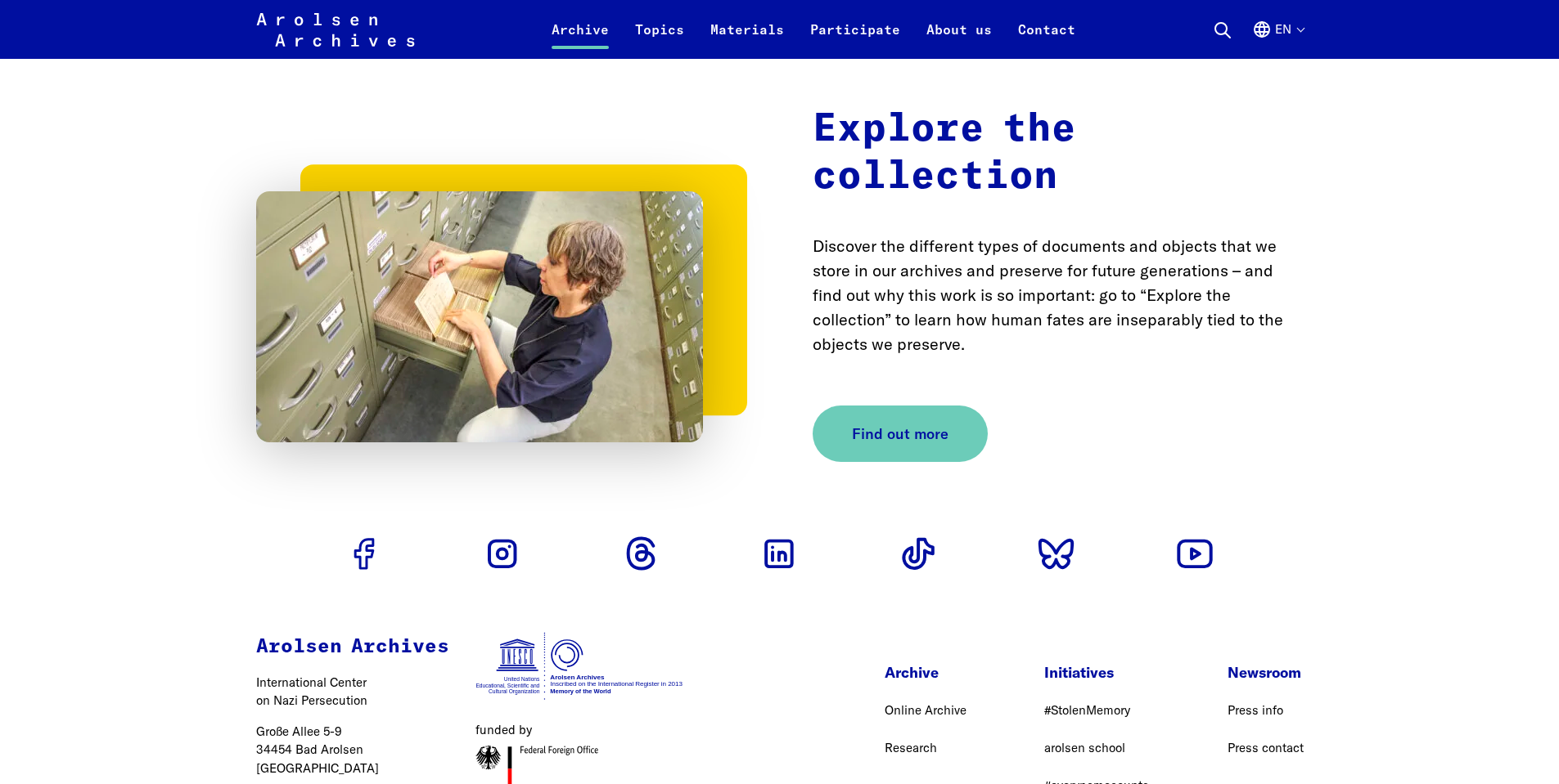
scroll to position [5361, 0]
